Goal: Find specific page/section: Find specific page/section

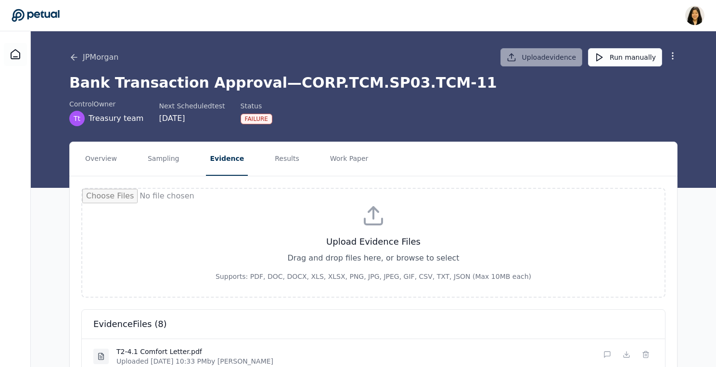
scroll to position [361, 0]
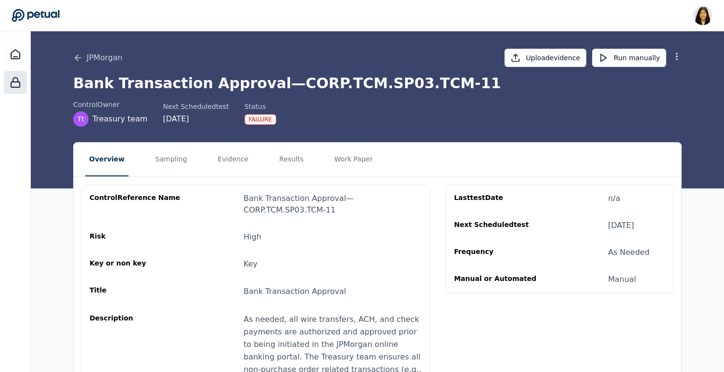
scroll to position [12, 0]
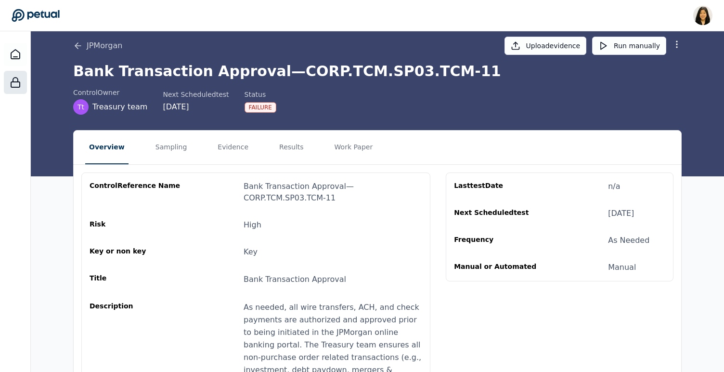
click at [16, 82] on rect at bounding box center [15, 84] width 9 height 5
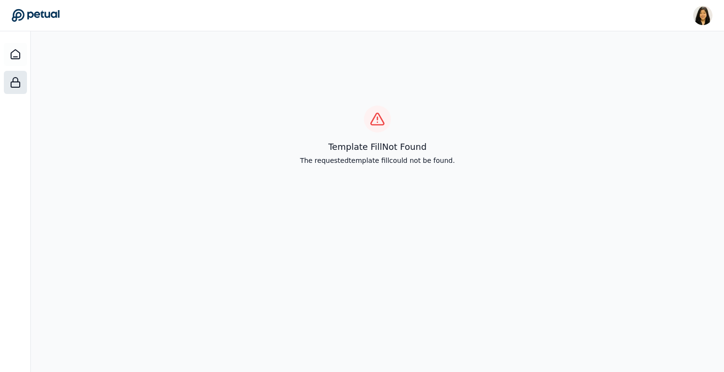
click at [377, 118] on icon at bounding box center [377, 118] width 0 height 2
click at [13, 56] on icon at bounding box center [16, 55] width 12 height 12
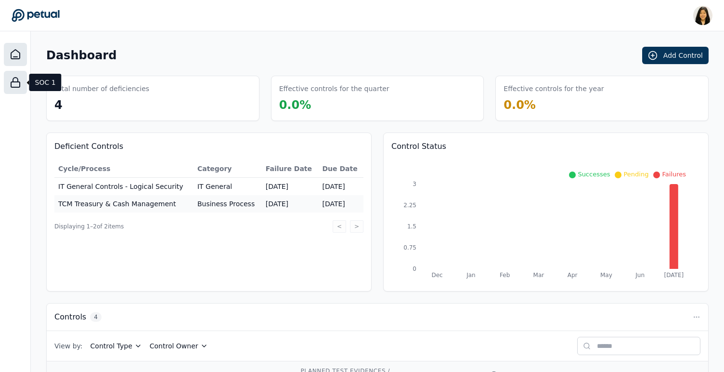
click at [13, 83] on icon at bounding box center [16, 83] width 12 height 12
